Goal: Task Accomplishment & Management: Manage account settings

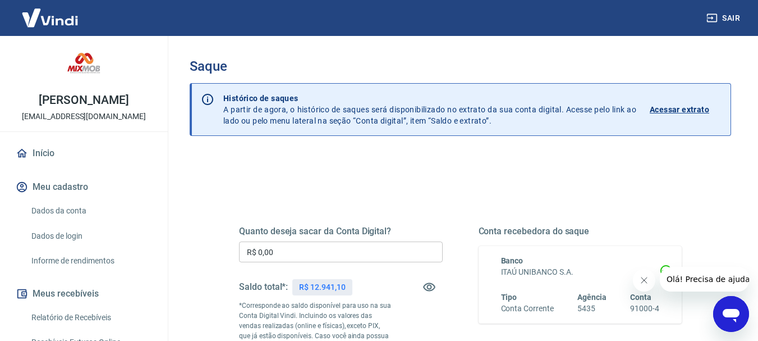
click at [324, 248] on input "R$ 0,00" at bounding box center [341, 251] width 204 height 21
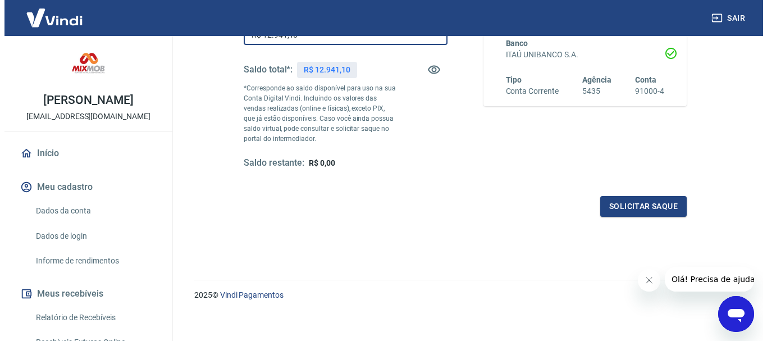
scroll to position [225, 0]
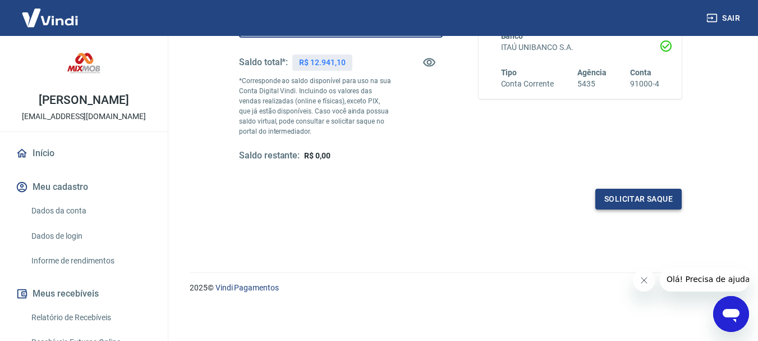
type input "R$ 12.941,10"
click at [628, 193] on button "Solicitar saque" at bounding box center [639, 199] width 86 height 21
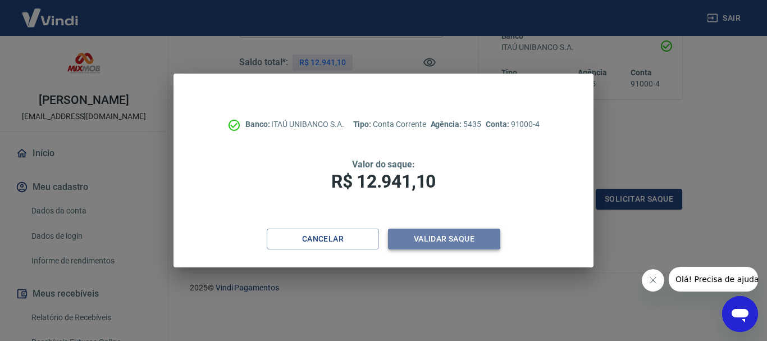
click at [451, 235] on button "Validar saque" at bounding box center [444, 238] width 112 height 21
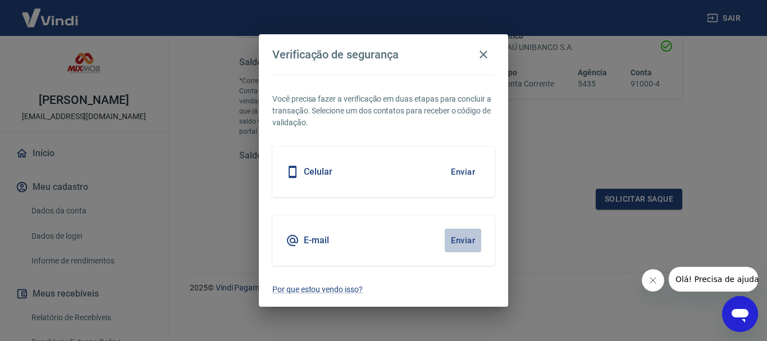
click at [464, 239] on button "Enviar" at bounding box center [463, 240] width 36 height 24
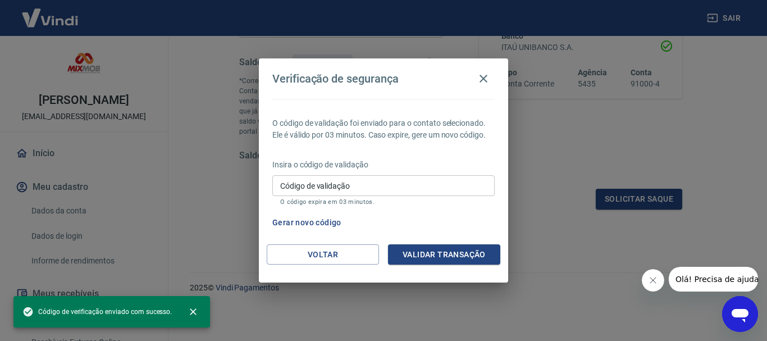
click at [419, 186] on input "Código de validação" at bounding box center [383, 185] width 222 height 21
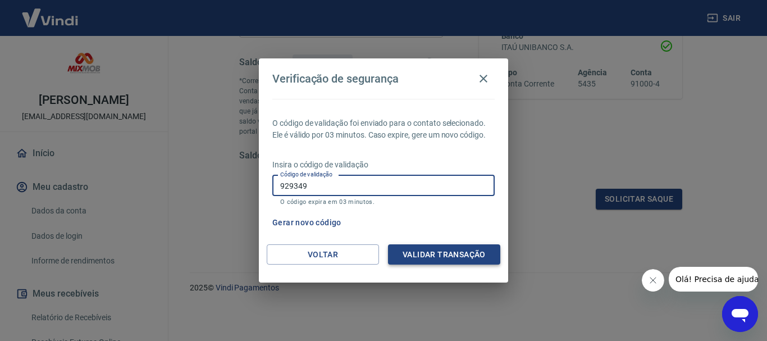
type input "929349"
click at [434, 249] on button "Validar transação" at bounding box center [444, 254] width 112 height 21
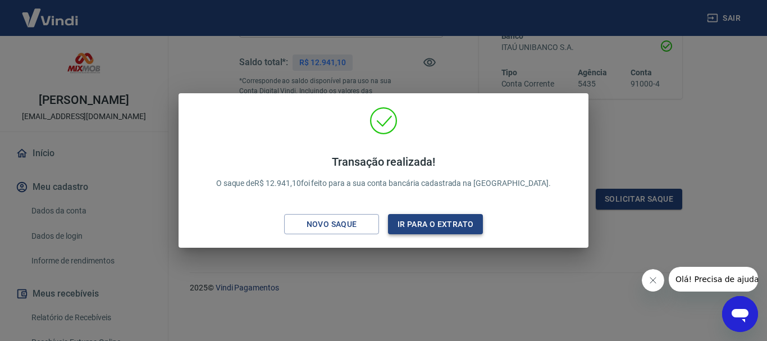
click at [437, 222] on button "Ir para o extrato" at bounding box center [435, 224] width 95 height 21
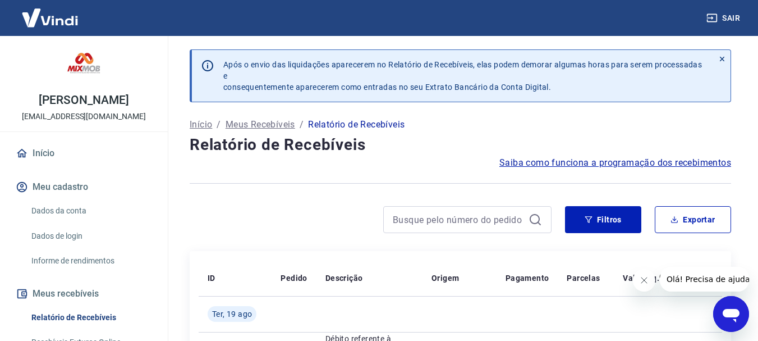
scroll to position [56, 0]
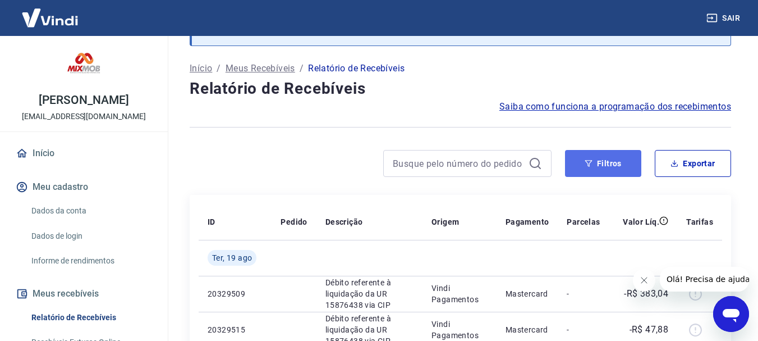
click at [609, 166] on button "Filtros" at bounding box center [603, 163] width 76 height 27
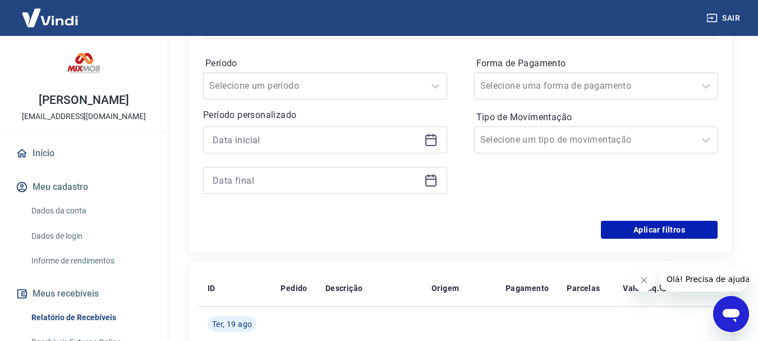
scroll to position [281, 0]
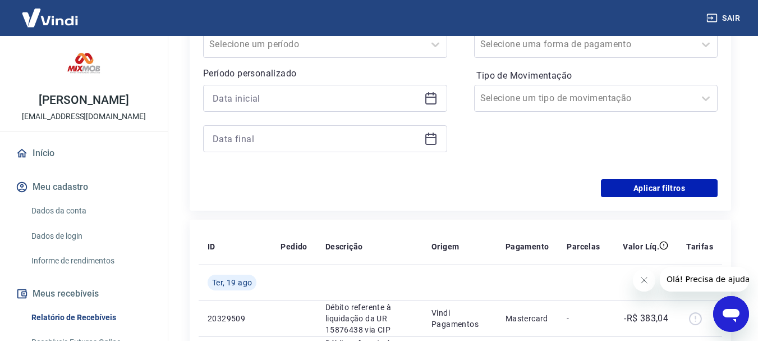
click at [429, 95] on icon at bounding box center [430, 98] width 13 height 13
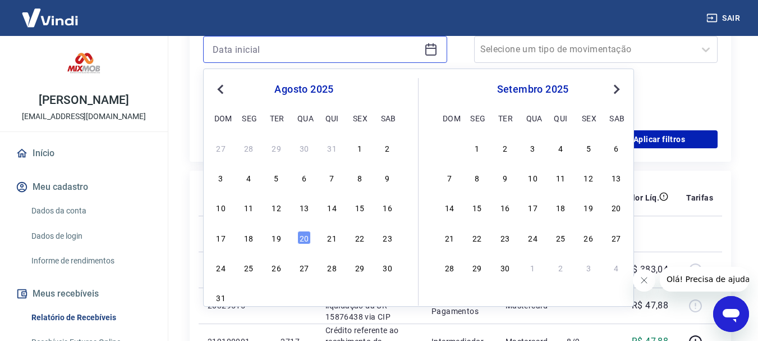
scroll to position [337, 0]
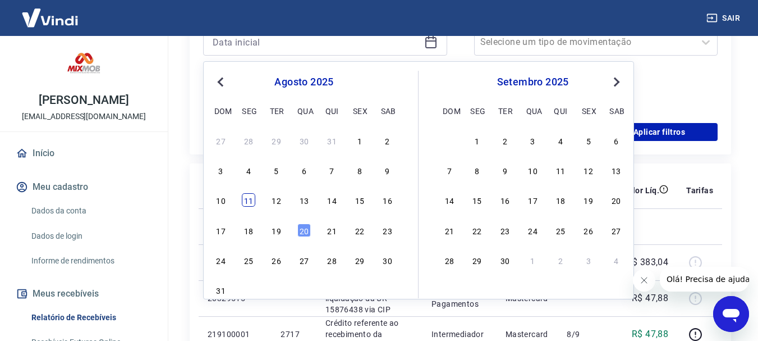
click at [249, 200] on div "11" at bounding box center [248, 199] width 13 height 13
click at [249, 200] on th "ID" at bounding box center [235, 190] width 73 height 36
type input "[DATE]"
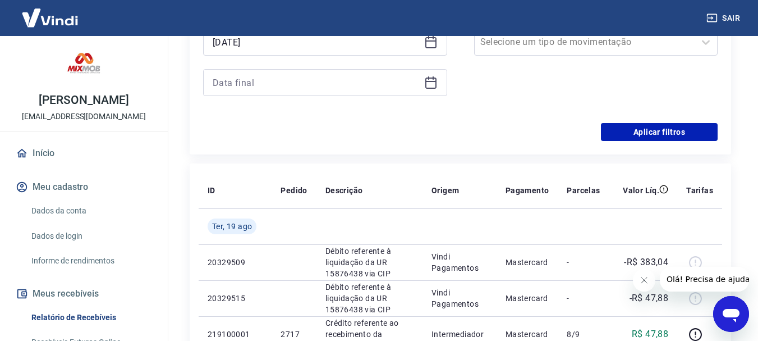
click at [429, 83] on icon at bounding box center [430, 82] width 13 height 13
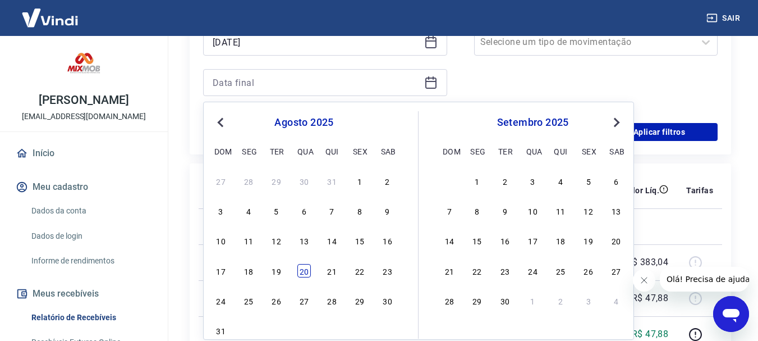
click at [304, 268] on div "20" at bounding box center [304, 270] width 13 height 13
click at [304, 268] on td at bounding box center [294, 262] width 44 height 36
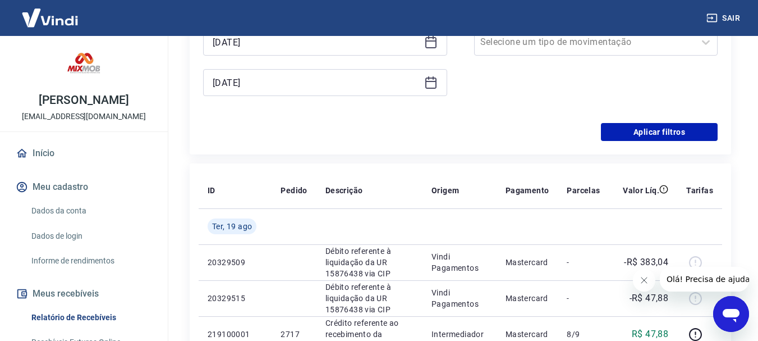
type input "[DATE]"
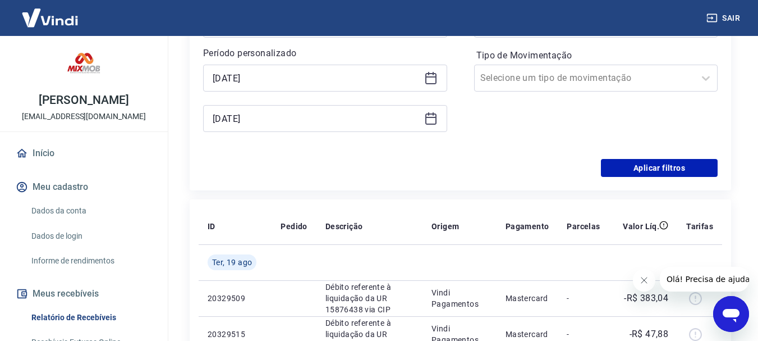
scroll to position [281, 0]
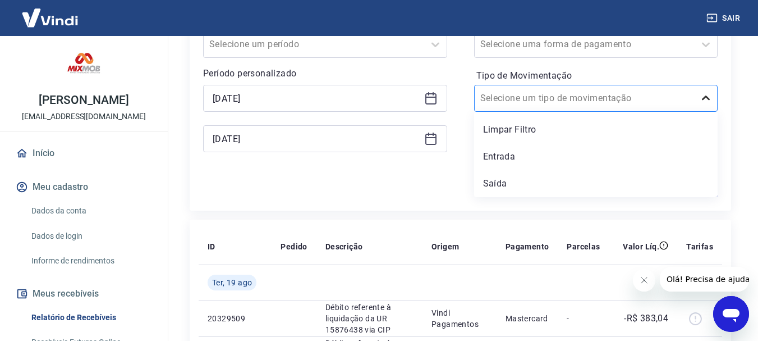
click at [708, 96] on icon at bounding box center [705, 98] width 13 height 13
click at [517, 158] on div "Entrada" at bounding box center [596, 156] width 244 height 22
click at [517, 158] on div "Forma de Pagamento Selecione uma forma de pagamento Tipo de Movimentação option…" at bounding box center [596, 89] width 244 height 153
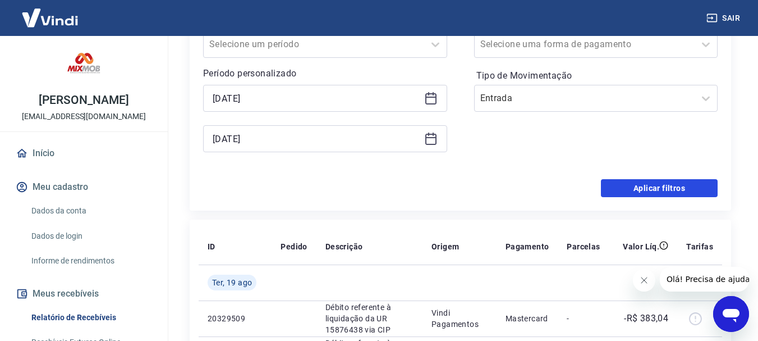
click at [659, 184] on button "Aplicar filtros" at bounding box center [659, 188] width 117 height 18
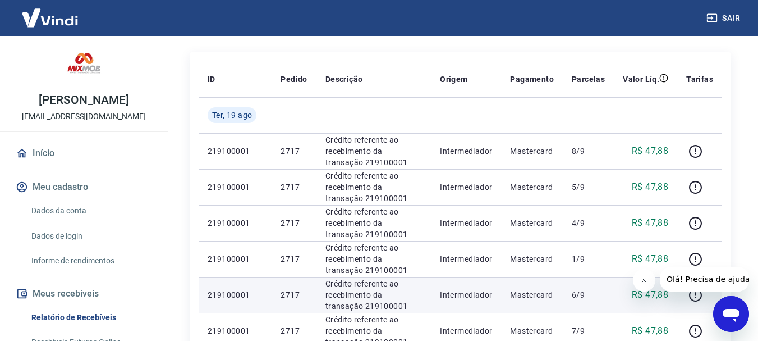
scroll to position [56, 0]
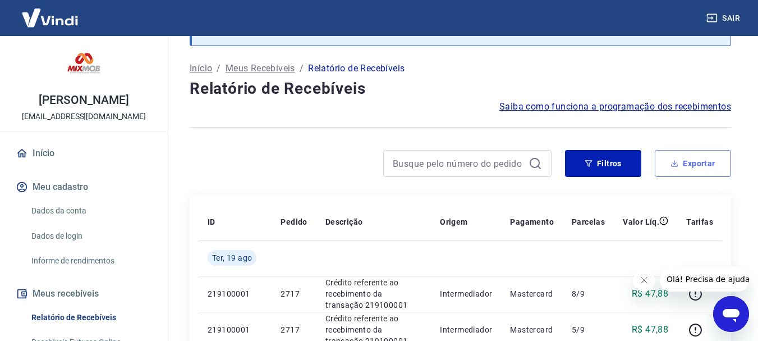
click at [680, 166] on button "Exportar" at bounding box center [693, 163] width 76 height 27
type input "[DATE]"
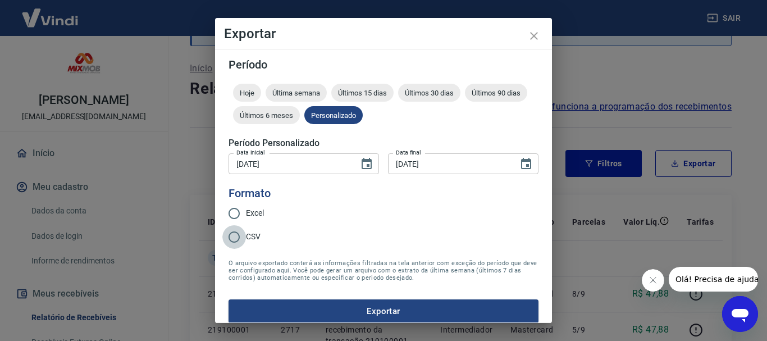
click at [236, 238] on input "CSV" at bounding box center [234, 237] width 24 height 24
radio input "true"
click at [364, 307] on button "Exportar" at bounding box center [383, 311] width 310 height 24
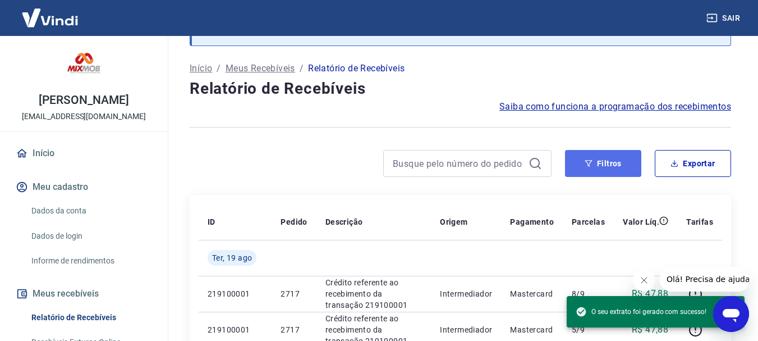
click at [585, 158] on button "Filtros" at bounding box center [603, 163] width 76 height 27
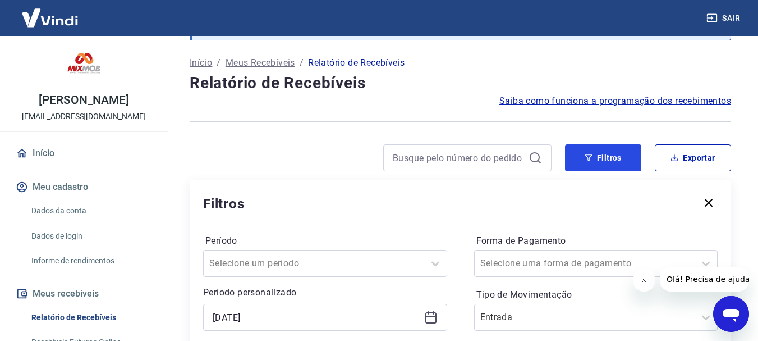
scroll to position [0, 0]
